Goal: Information Seeking & Learning: Learn about a topic

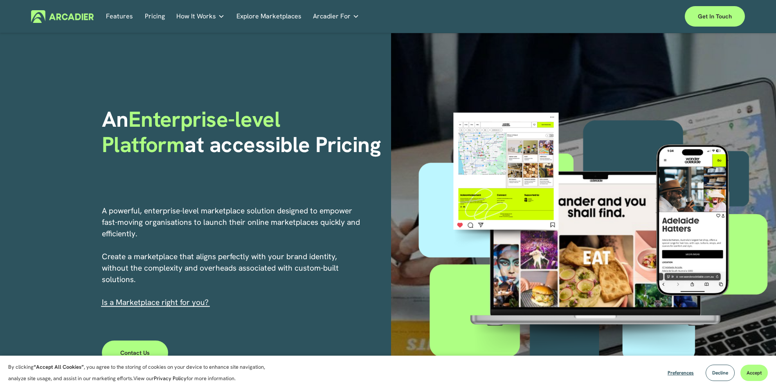
drag, startPoint x: 0, startPoint y: 0, endPoint x: 155, endPoint y: 13, distance: 156.0
click at [155, 13] on link "Pricing" at bounding box center [155, 16] width 20 height 13
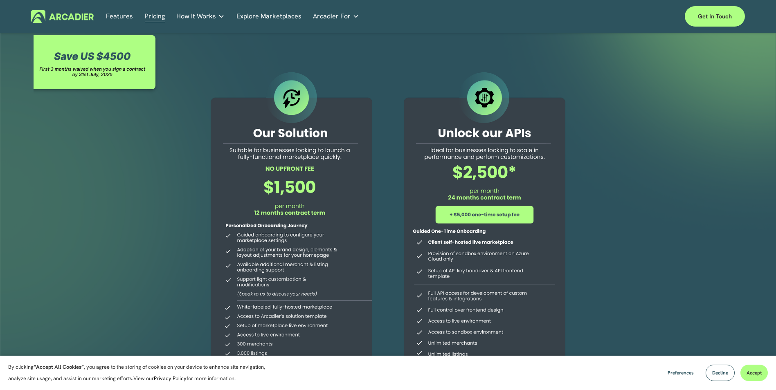
click at [115, 13] on link "Features" at bounding box center [119, 16] width 27 height 13
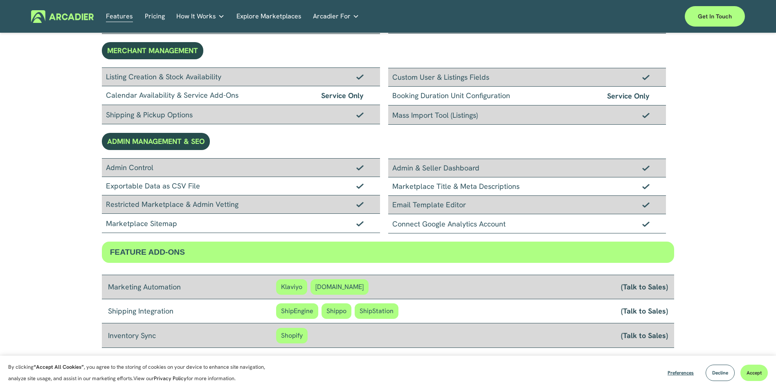
scroll to position [532, 0]
